Goal: Navigation & Orientation: Find specific page/section

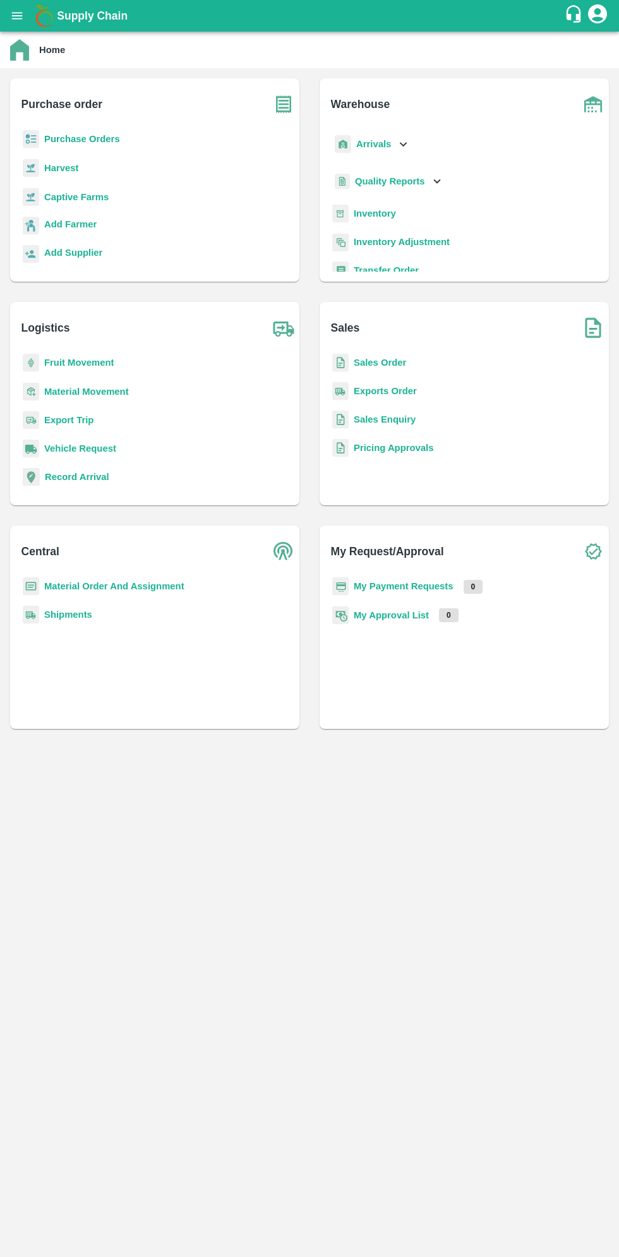
click at [15, 21] on icon "open drawer" at bounding box center [17, 16] width 14 height 14
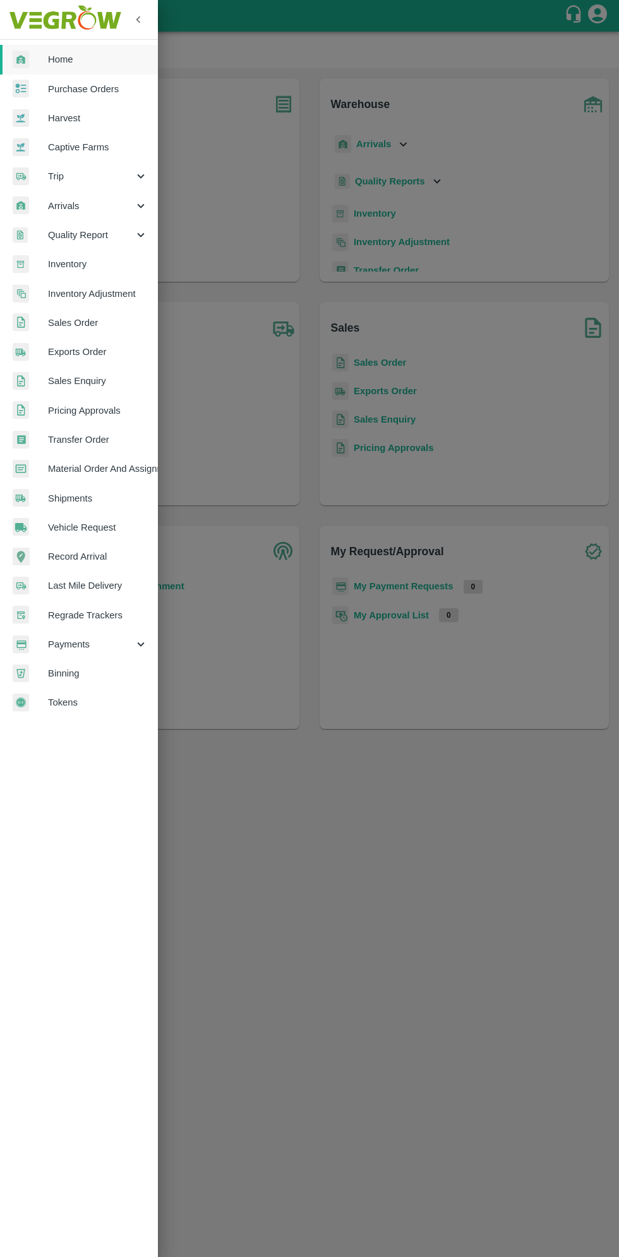
click at [61, 205] on span "Arrivals" at bounding box center [91, 206] width 86 height 14
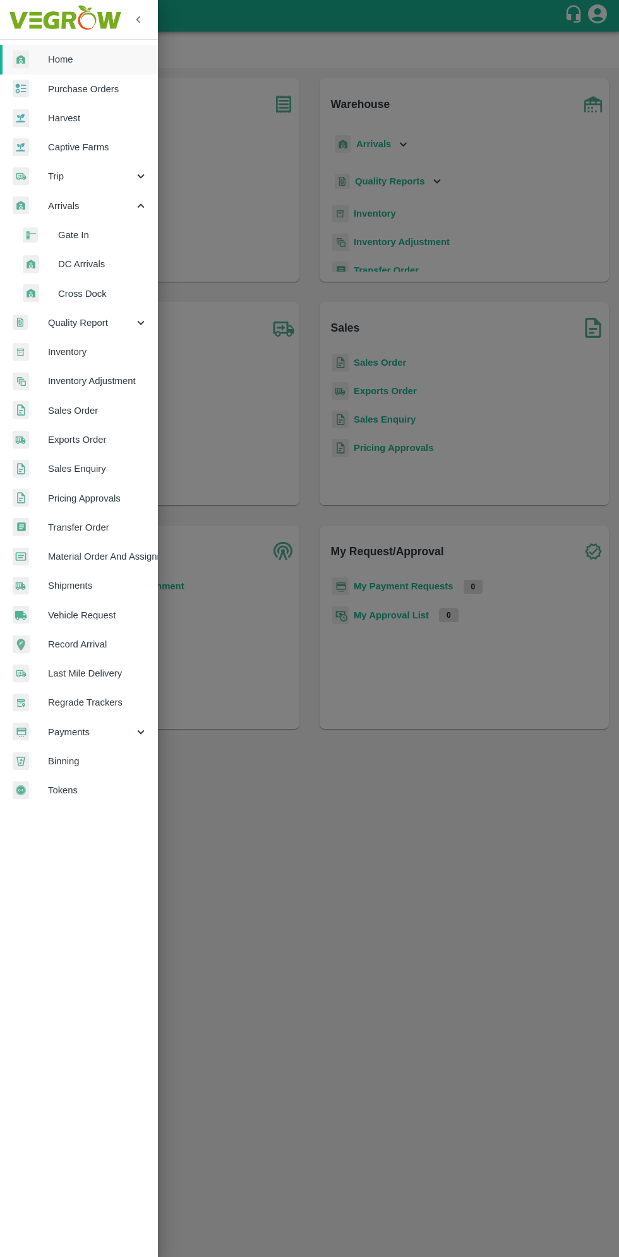
click at [71, 264] on span "DC Arrivals" at bounding box center [103, 264] width 90 height 14
